Goal: Task Accomplishment & Management: Use online tool/utility

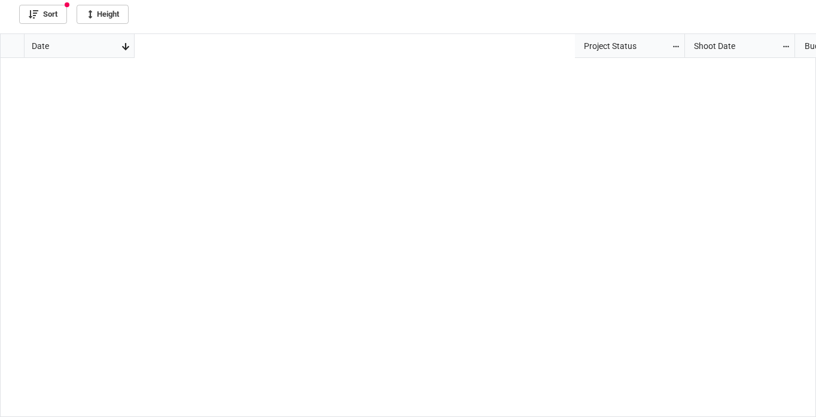
scroll to position [377, 808]
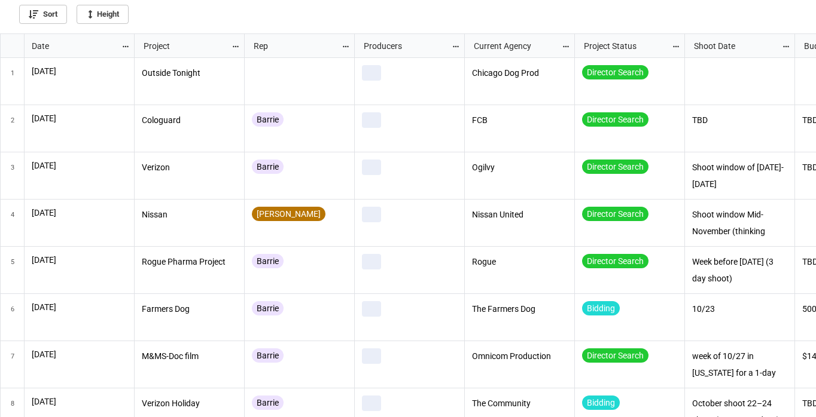
scroll to position [377, 808]
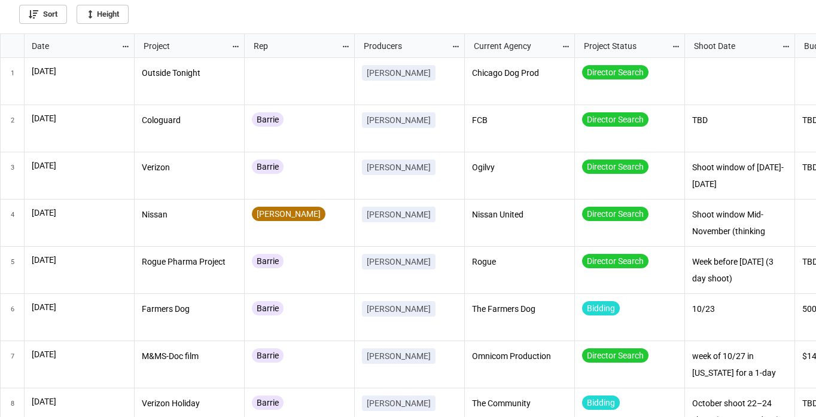
click at [124, 48] on icon "grid" at bounding box center [125, 46] width 8 height 8
click at [133, 63] on li "Sort" at bounding box center [145, 66] width 48 height 20
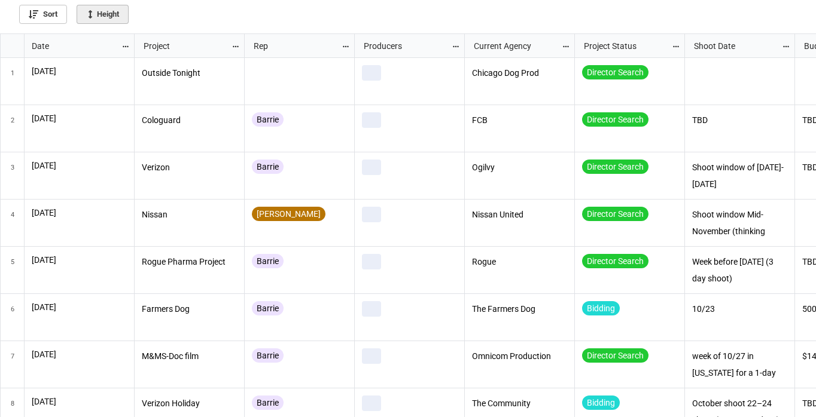
scroll to position [377, 808]
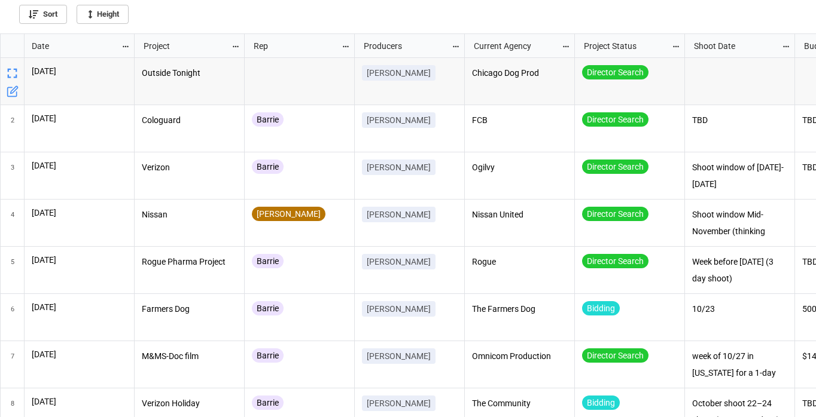
click at [123, 44] on icon "grid" at bounding box center [125, 46] width 8 height 8
click at [138, 65] on li "Sort" at bounding box center [145, 66] width 48 height 20
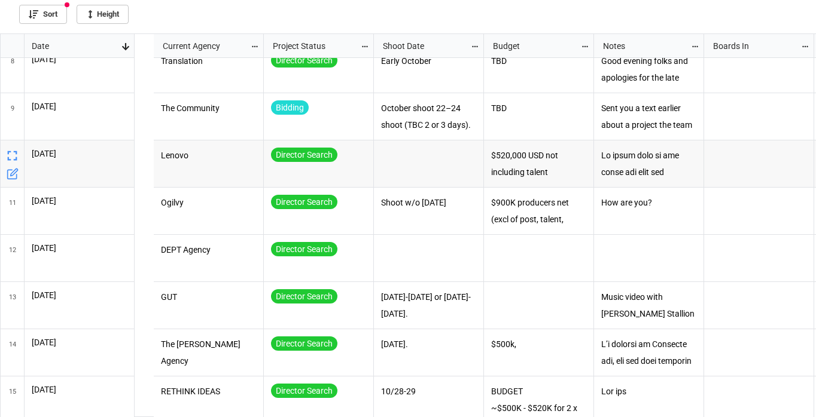
scroll to position [0, 0]
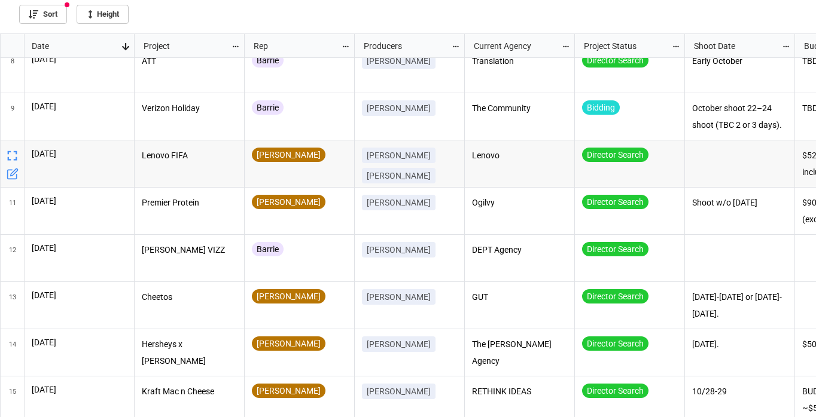
click at [8, 151] on icon "grid" at bounding box center [12, 156] width 10 height 10
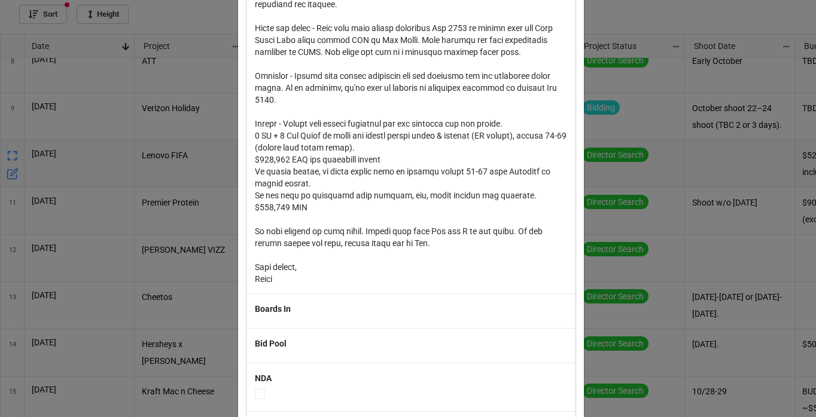
scroll to position [646, 0]
click at [659, 177] on div "× Close Date 9/25/2025 Project Lenovo FIFA Rep Harry Producers Cathy Wilson Dip…" at bounding box center [408, 208] width 816 height 417
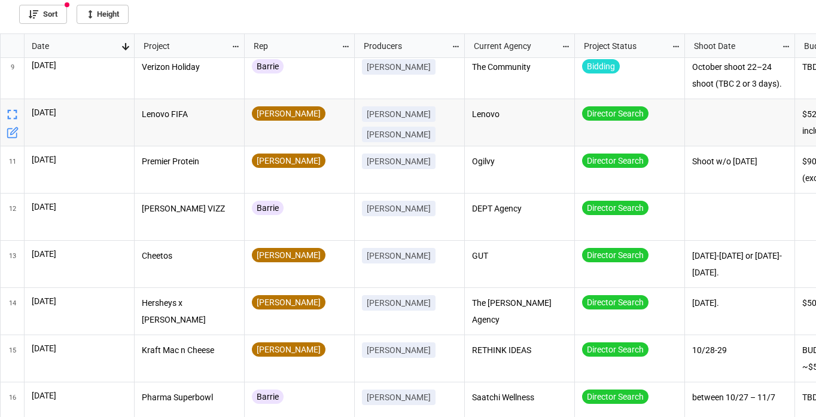
scroll to position [389, 0]
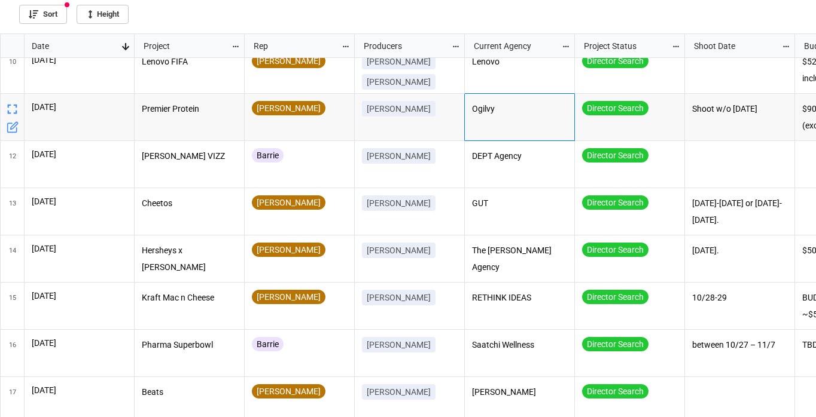
click at [545, 121] on div "Ogilvy" at bounding box center [520, 117] width 110 height 47
click at [666, 132] on div "Director Search" at bounding box center [629, 117] width 95 height 32
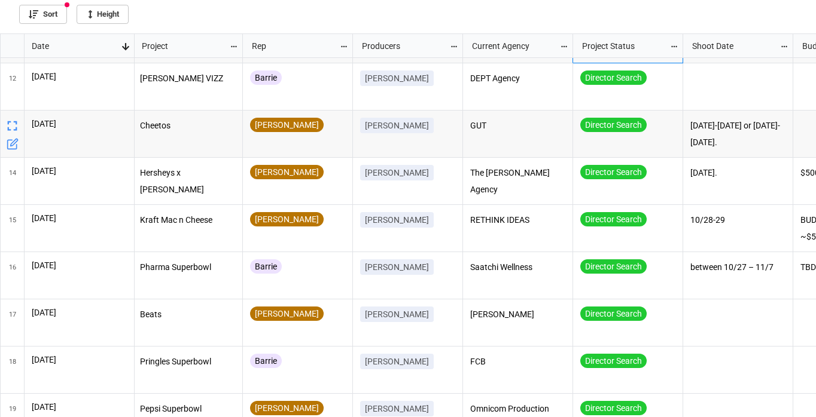
click at [517, 142] on div "GUT" at bounding box center [518, 134] width 110 height 47
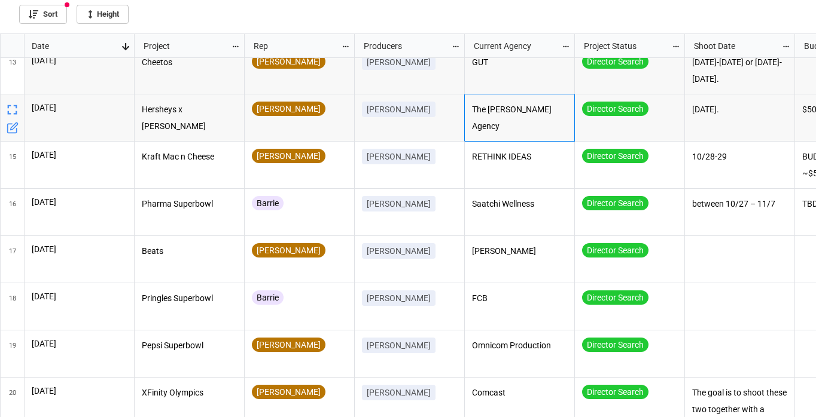
click at [541, 122] on div "The Martin Agency" at bounding box center [520, 117] width 110 height 47
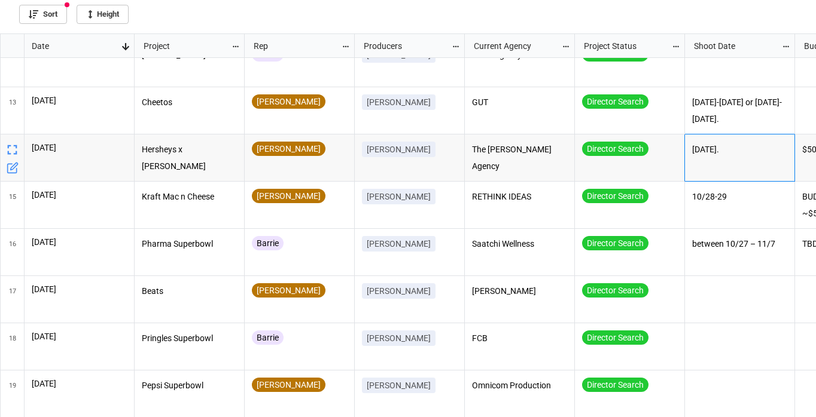
click at [718, 164] on div "October 20th." at bounding box center [740, 158] width 110 height 47
click at [12, 147] on icon "grid" at bounding box center [12, 150] width 17 height 17
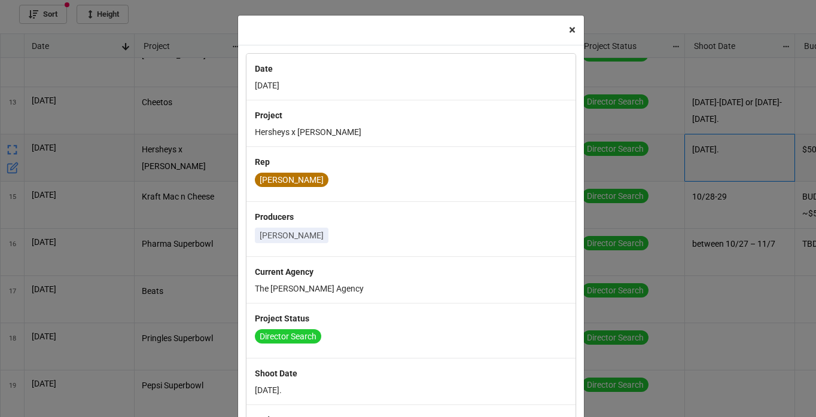
click at [569, 34] on span "×" at bounding box center [572, 30] width 7 height 14
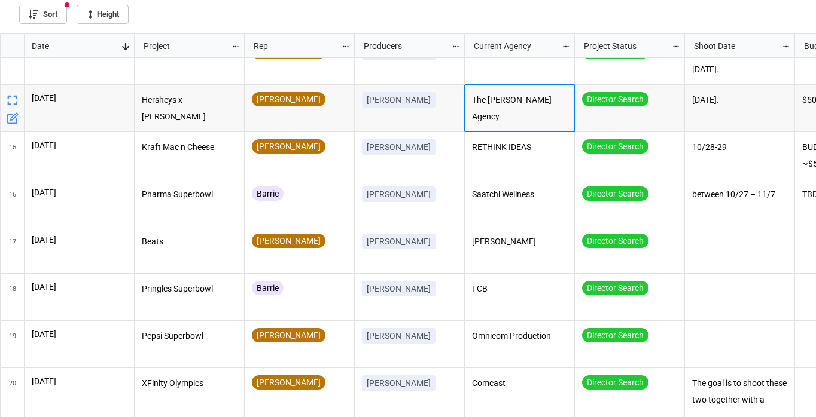
click at [524, 105] on p "The Martin Agency" at bounding box center [520, 108] width 96 height 32
click at [510, 148] on p "RETHINK IDEAS" at bounding box center [520, 147] width 96 height 17
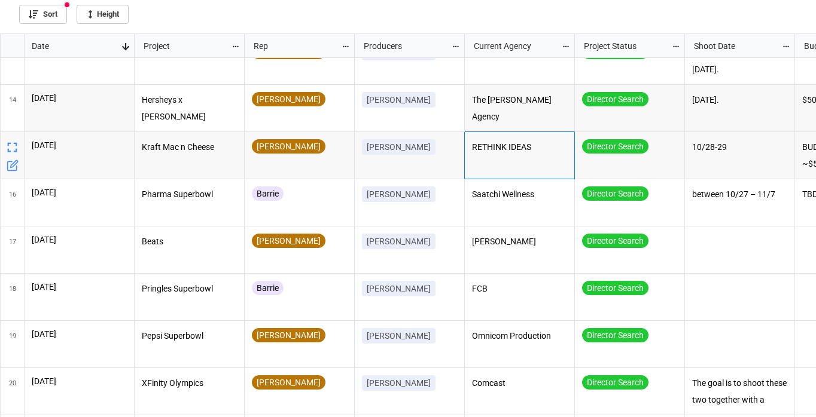
click at [510, 146] on p "RETHINK IDEAS" at bounding box center [520, 147] width 96 height 17
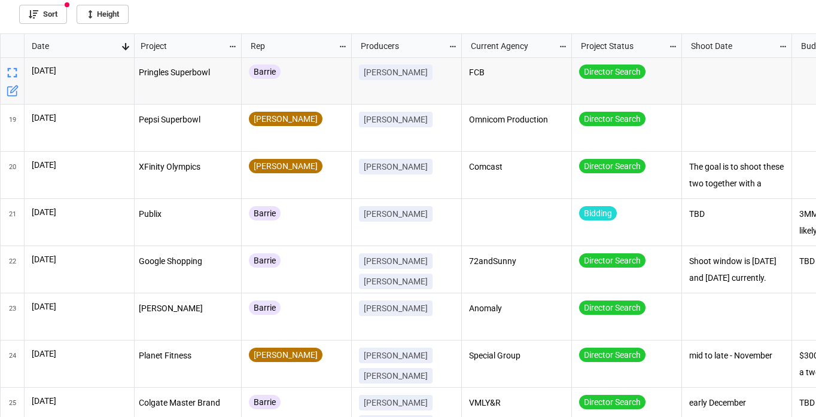
scroll to position [0, 5]
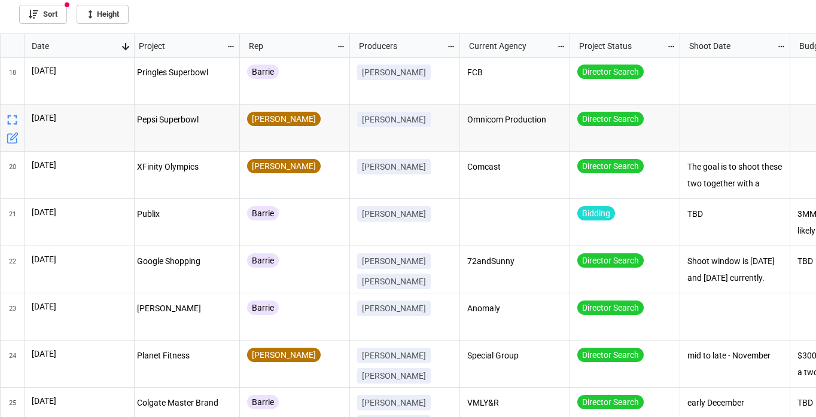
click at [224, 121] on p "Pepsi Superbowl" at bounding box center [185, 120] width 96 height 17
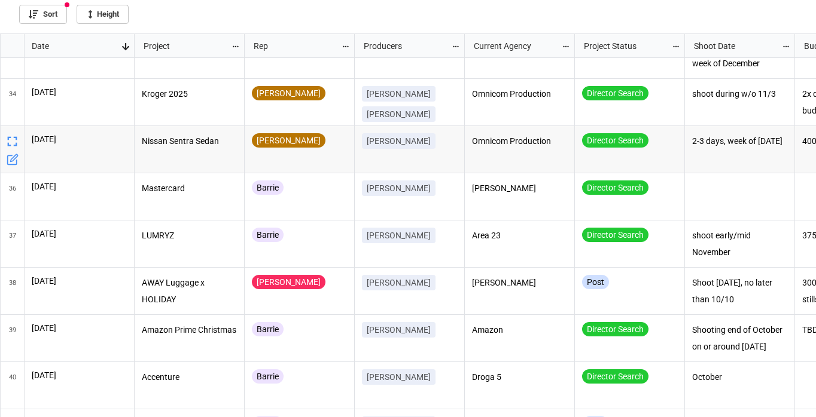
scroll to position [1545, 0]
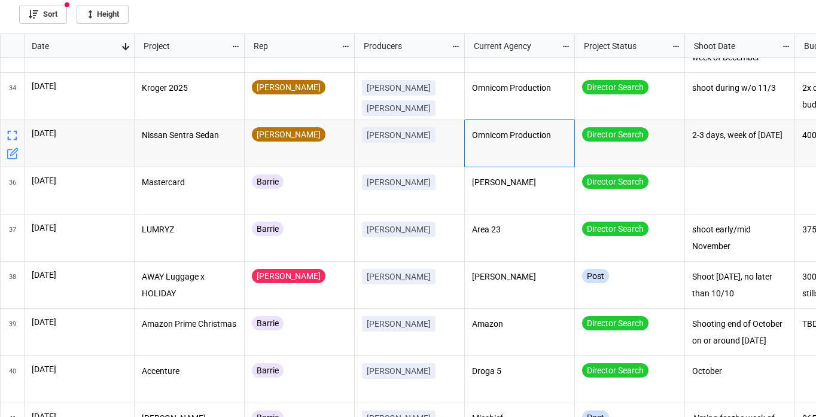
click at [500, 155] on div "Omnicom Production" at bounding box center [520, 143] width 110 height 47
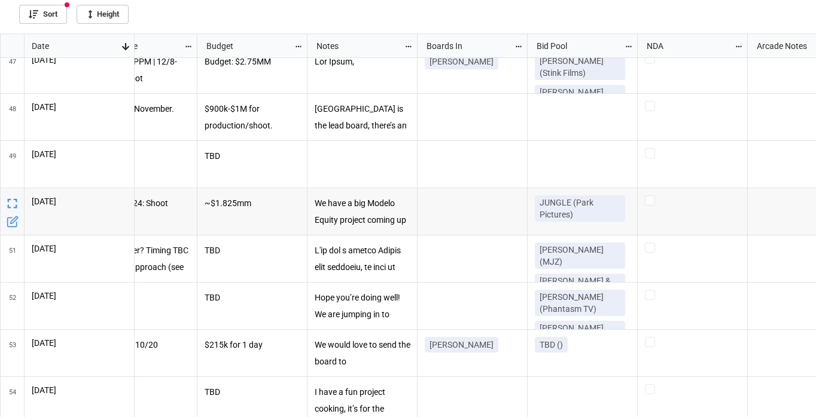
scroll to position [0, 738]
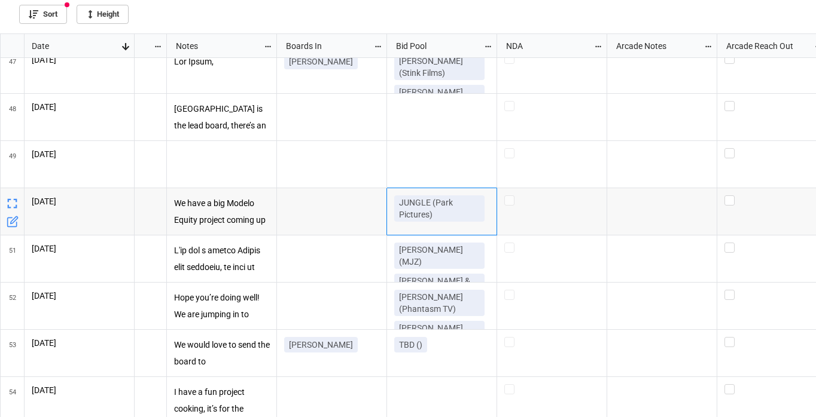
click at [456, 223] on div "JUNGLE (Park Pictures)" at bounding box center [441, 211] width 95 height 31
click at [11, 203] on icon "grid" at bounding box center [12, 204] width 17 height 17
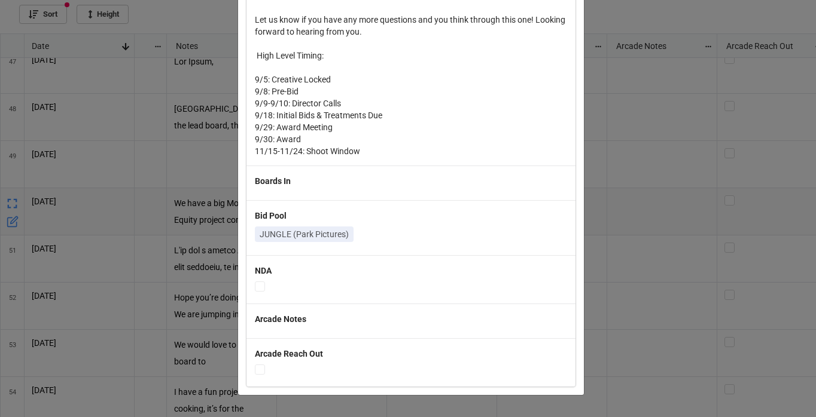
scroll to position [668, 0]
click at [654, 107] on div "× Close Date 8/27/2025 Project Modelo Equity Rep Barrie Producers Nicole Kogos …" at bounding box center [408, 208] width 816 height 417
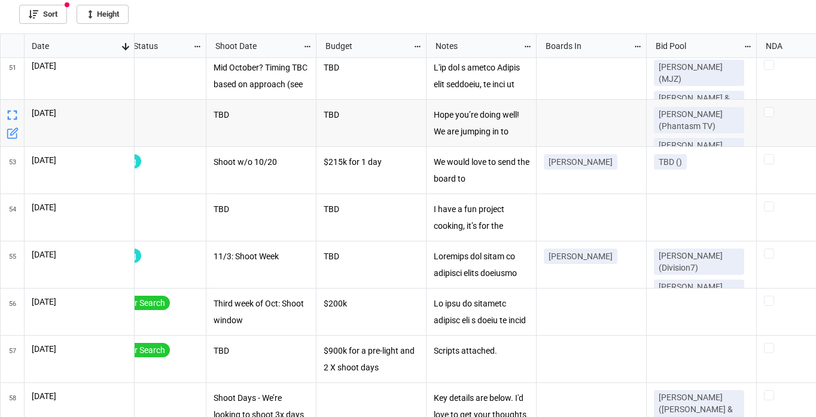
scroll to position [0, 488]
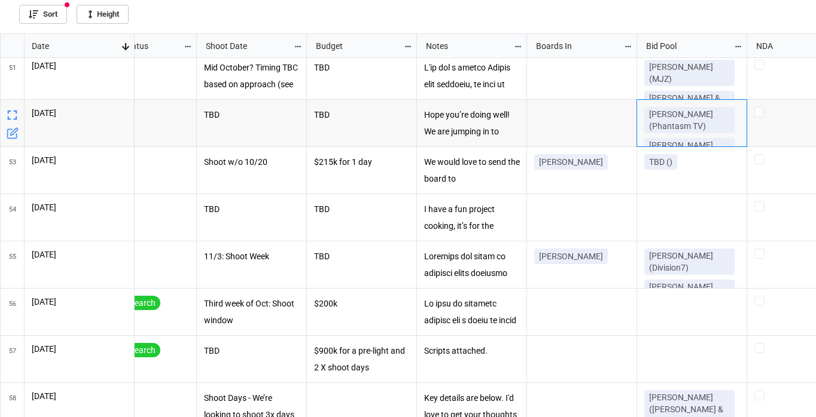
click at [697, 112] on p "Nabil (Phantasm TV)" at bounding box center [689, 120] width 81 height 24
click at [11, 111] on icon "grid" at bounding box center [12, 115] width 17 height 17
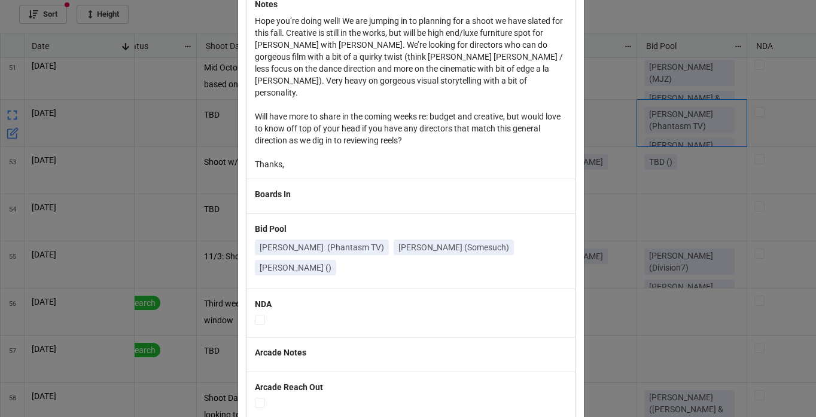
scroll to position [0, 0]
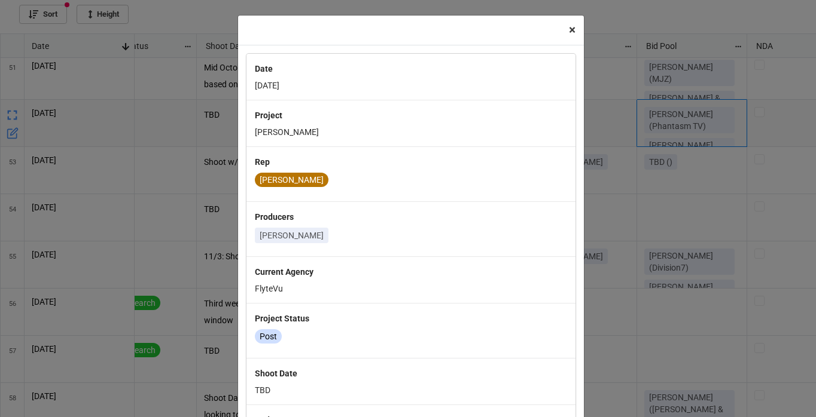
click at [569, 30] on span "×" at bounding box center [572, 30] width 7 height 14
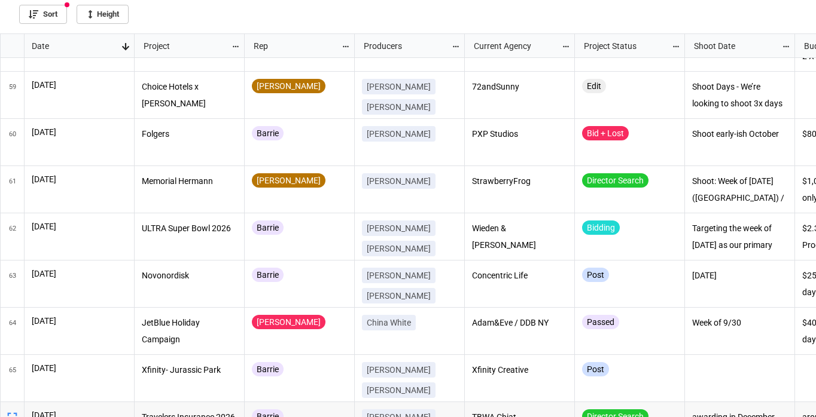
scroll to position [2733, 0]
